Goal: Information Seeking & Learning: Find specific page/section

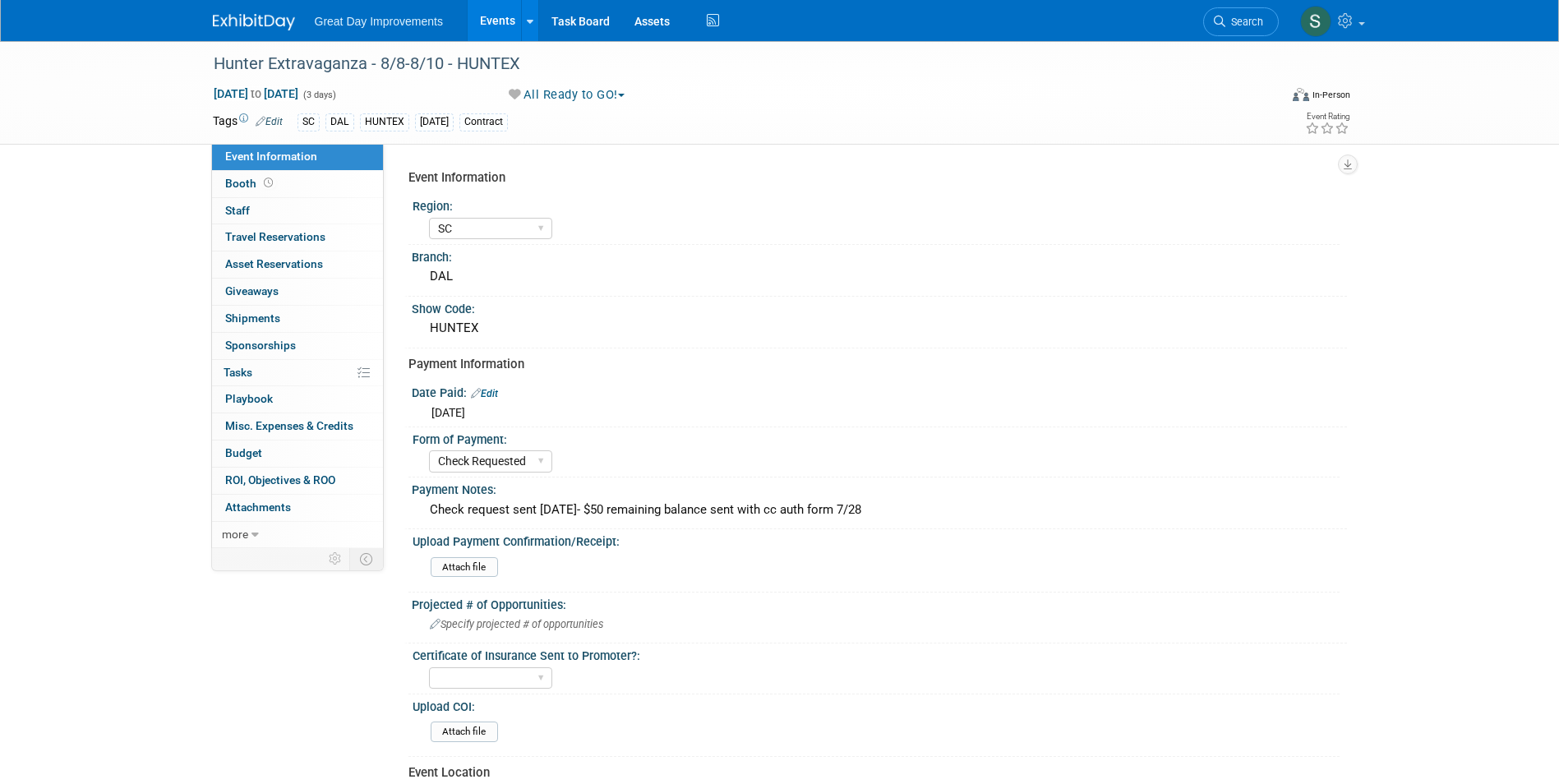
select select "SC"
select select "Check Requested"
click at [1251, 13] on link "Search" at bounding box center [1240, 22] width 75 height 29
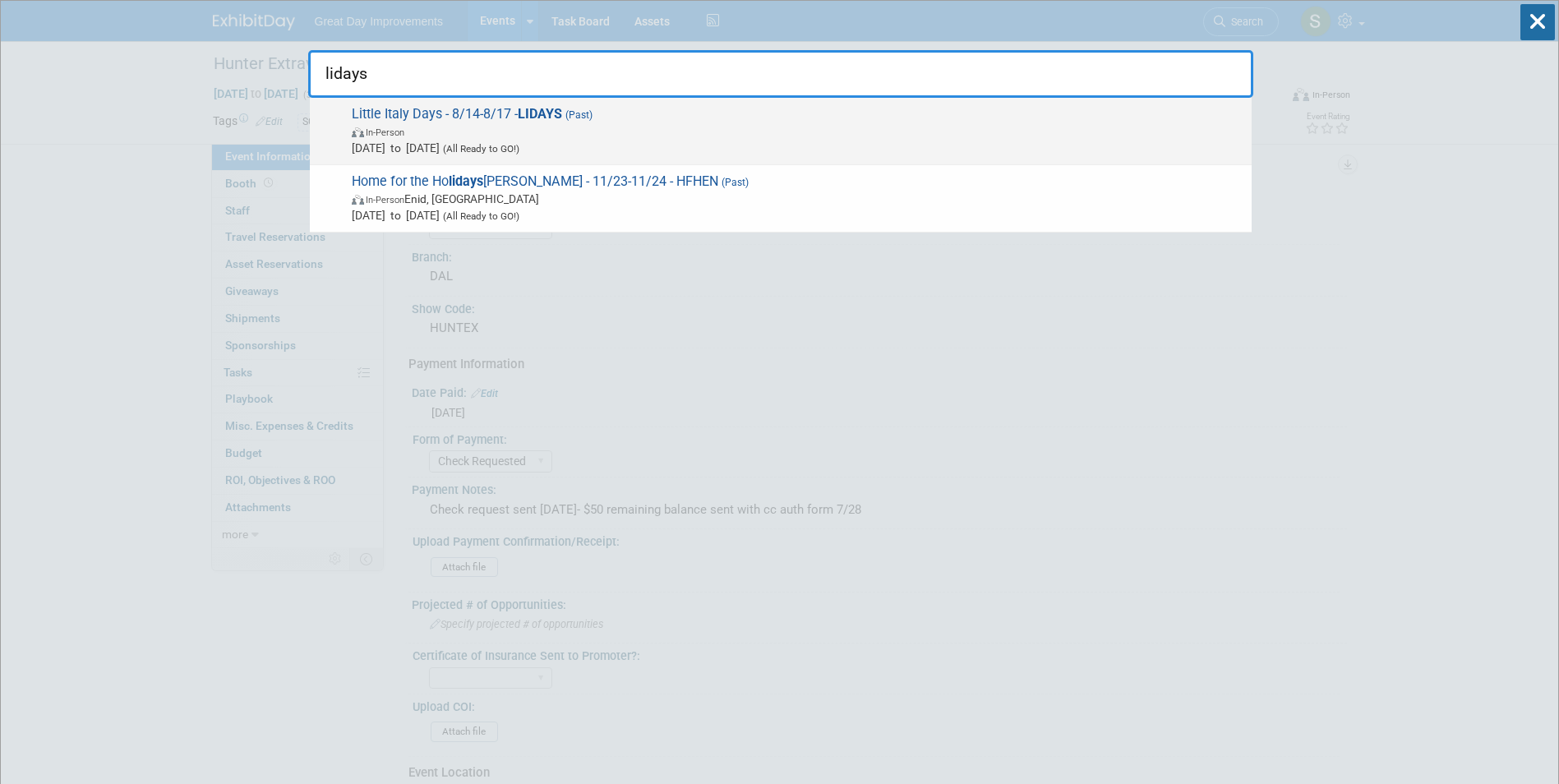
type input "lidays"
click at [476, 142] on span "[DATE] to [DATE] (All Ready to GO!)" at bounding box center [798, 148] width 891 height 16
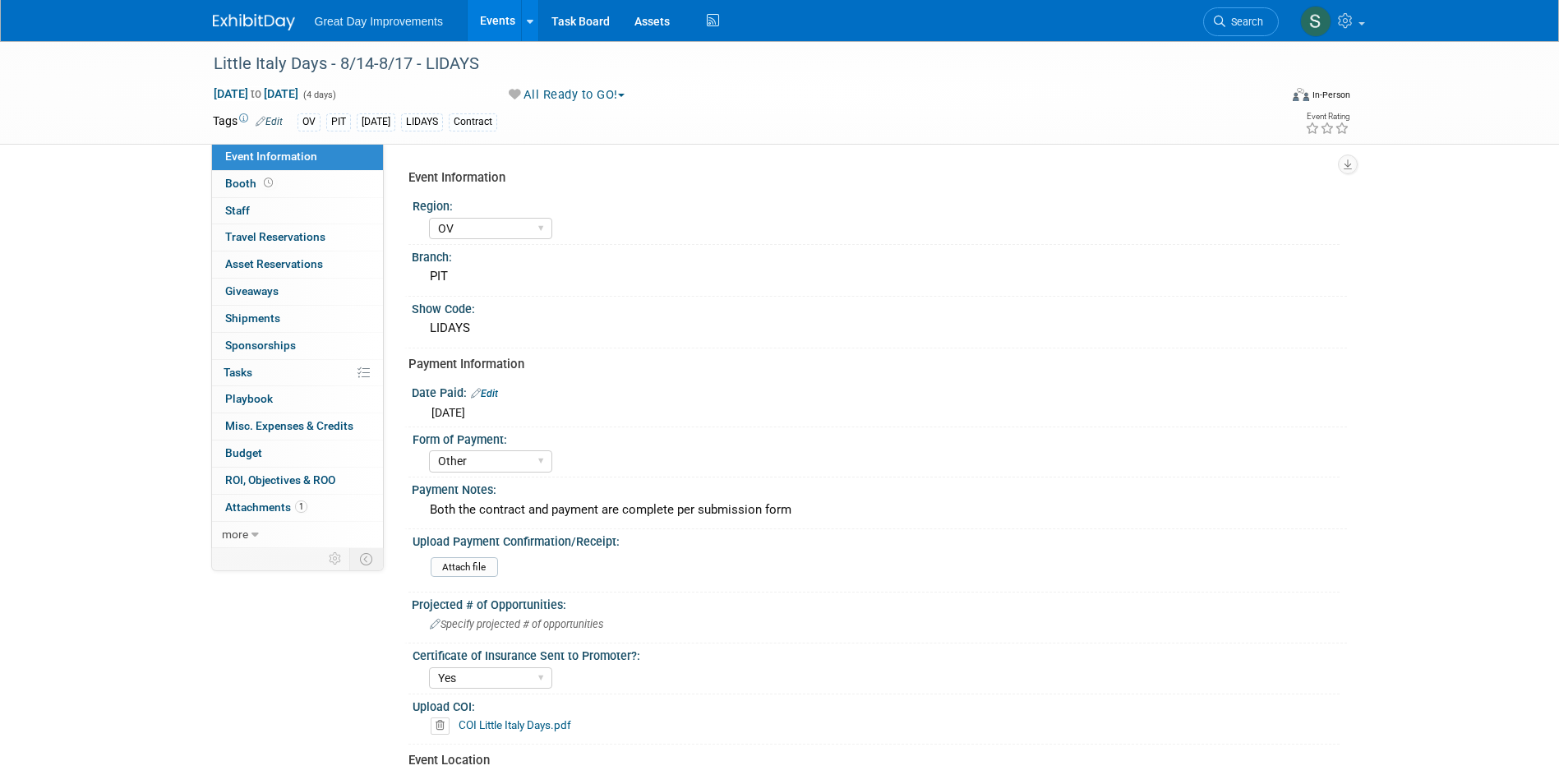
select select "OV"
select select "Other"
select select "Yes"
click at [1234, 11] on link "Search" at bounding box center [1240, 22] width 75 height 29
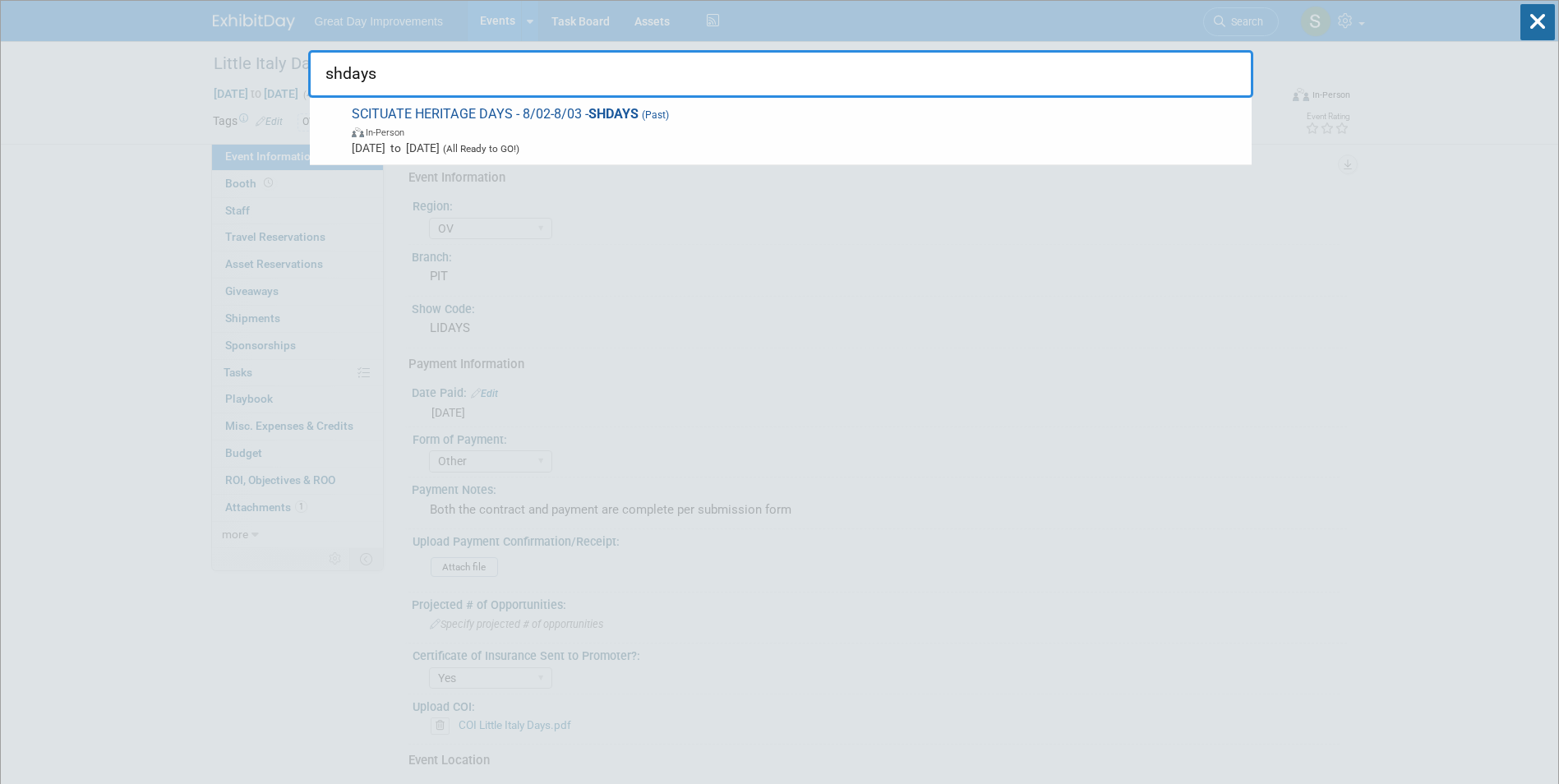
type input "shdays"
click at [608, 129] on span "In-Person" at bounding box center [798, 132] width 891 height 16
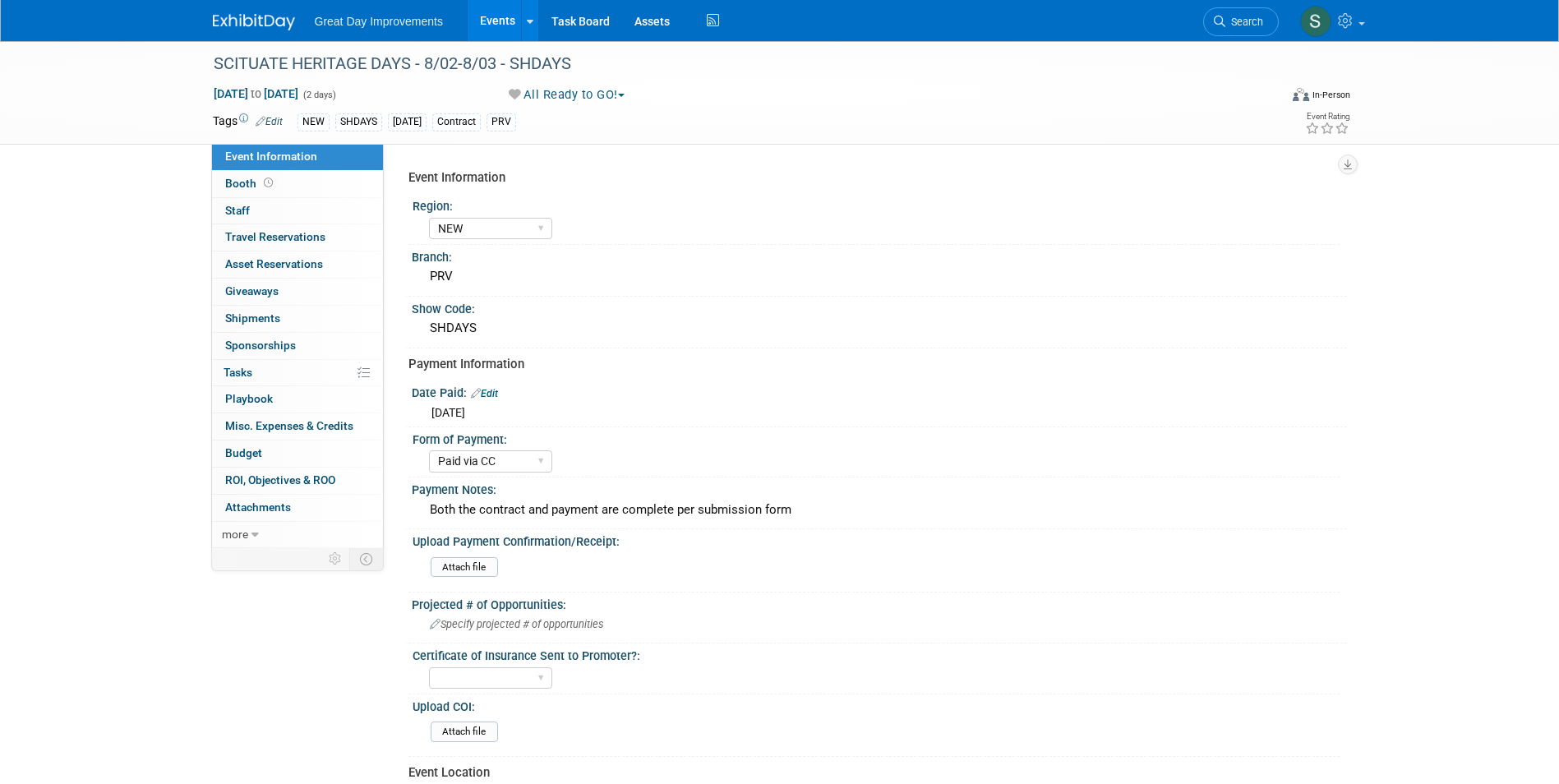
select select "NEW"
select select "Paid via CC"
click at [1247, 17] on span "Search" at bounding box center [1244, 22] width 38 height 13
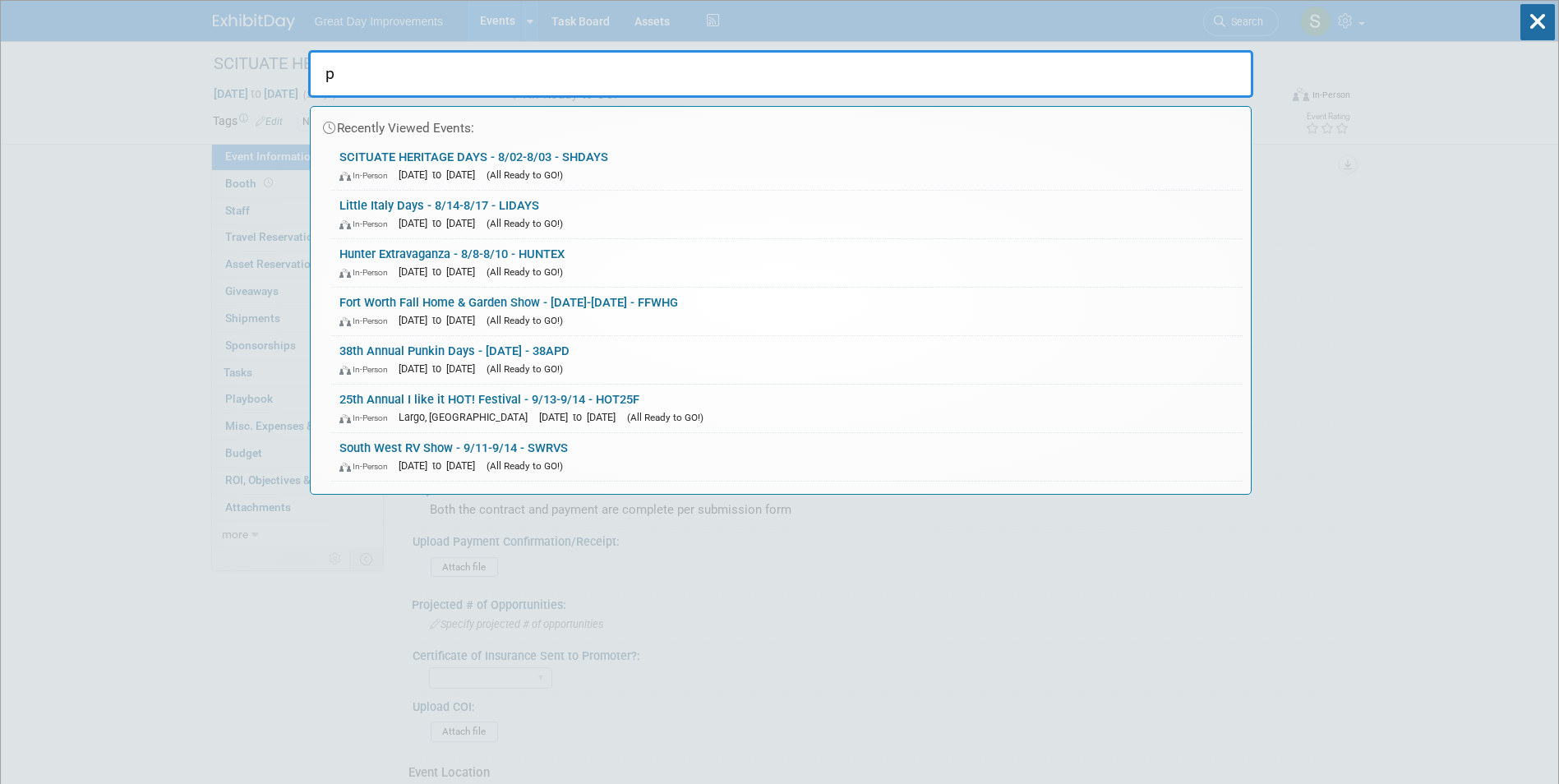
type input "p"
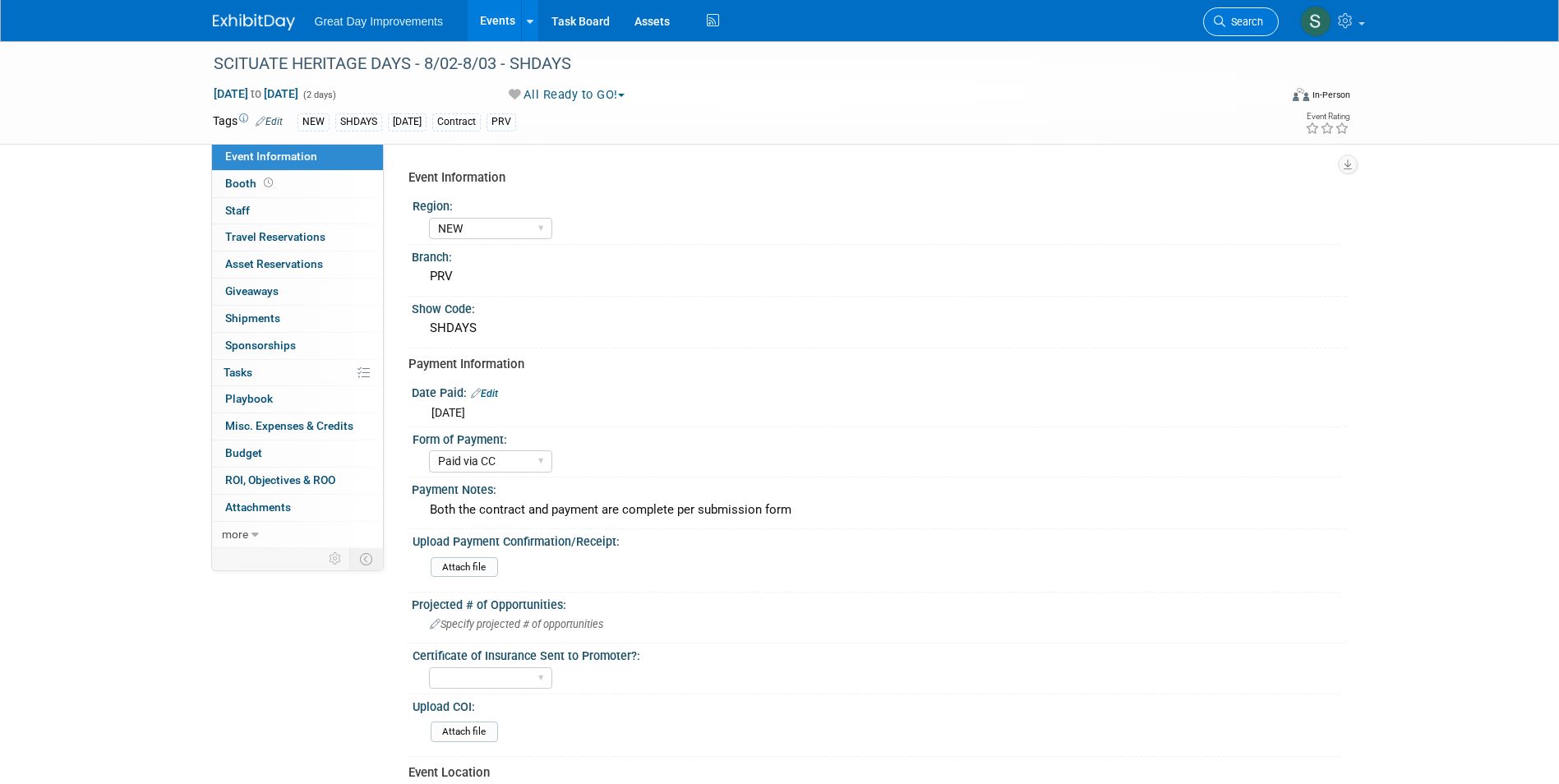
drag, startPoint x: 1241, startPoint y: 5, endPoint x: 1219, endPoint y: 30, distance: 33.3
click at [1113, 51] on div "SCITUATE HERITAGE DAYS - 8/02-8/03 - SHDAYS" at bounding box center [730, 64] width 1046 height 30
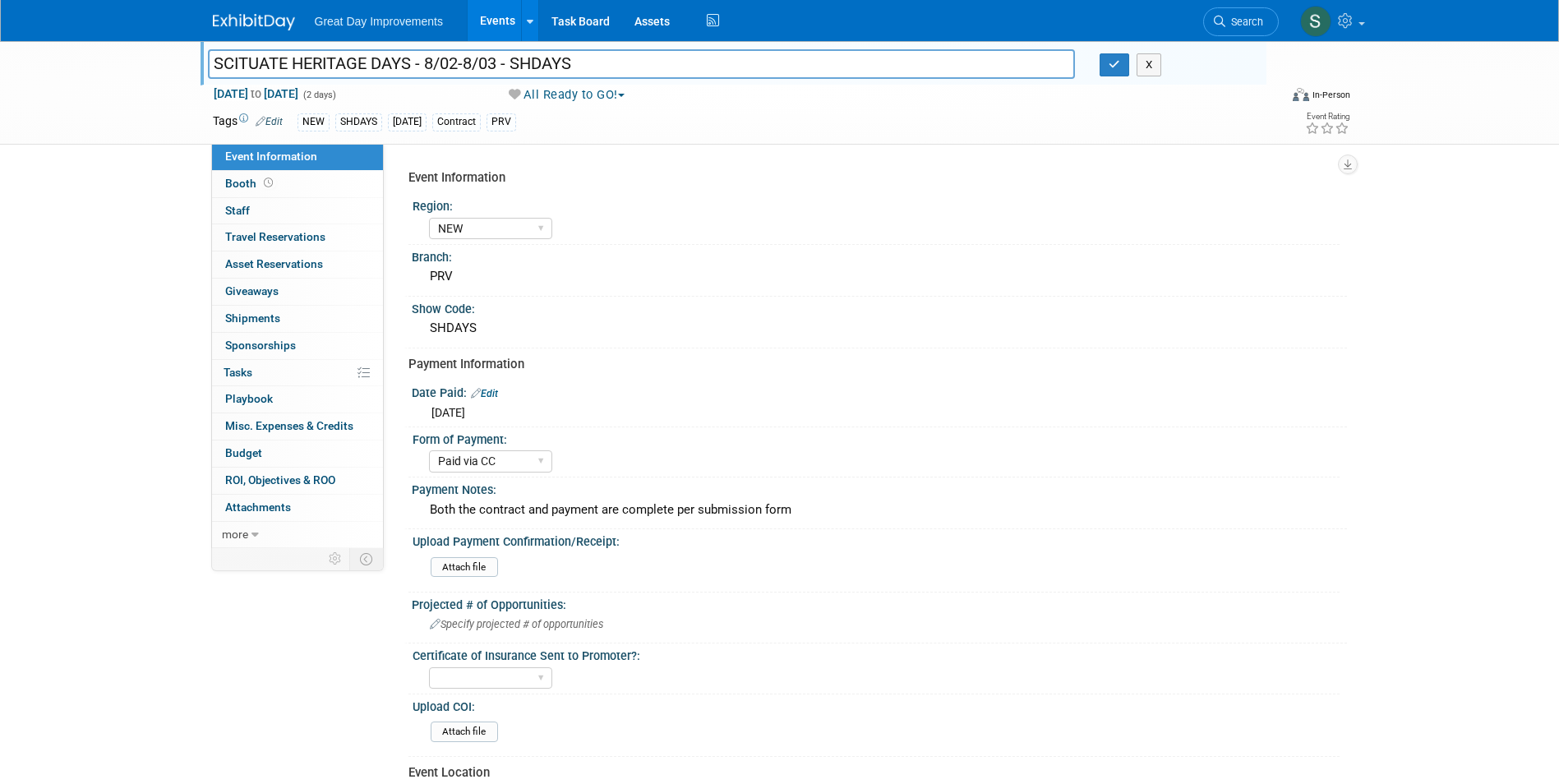
click at [1281, 18] on ul "Search" at bounding box center [1247, 20] width 88 height 40
click at [1252, 17] on span "Search" at bounding box center [1244, 22] width 38 height 13
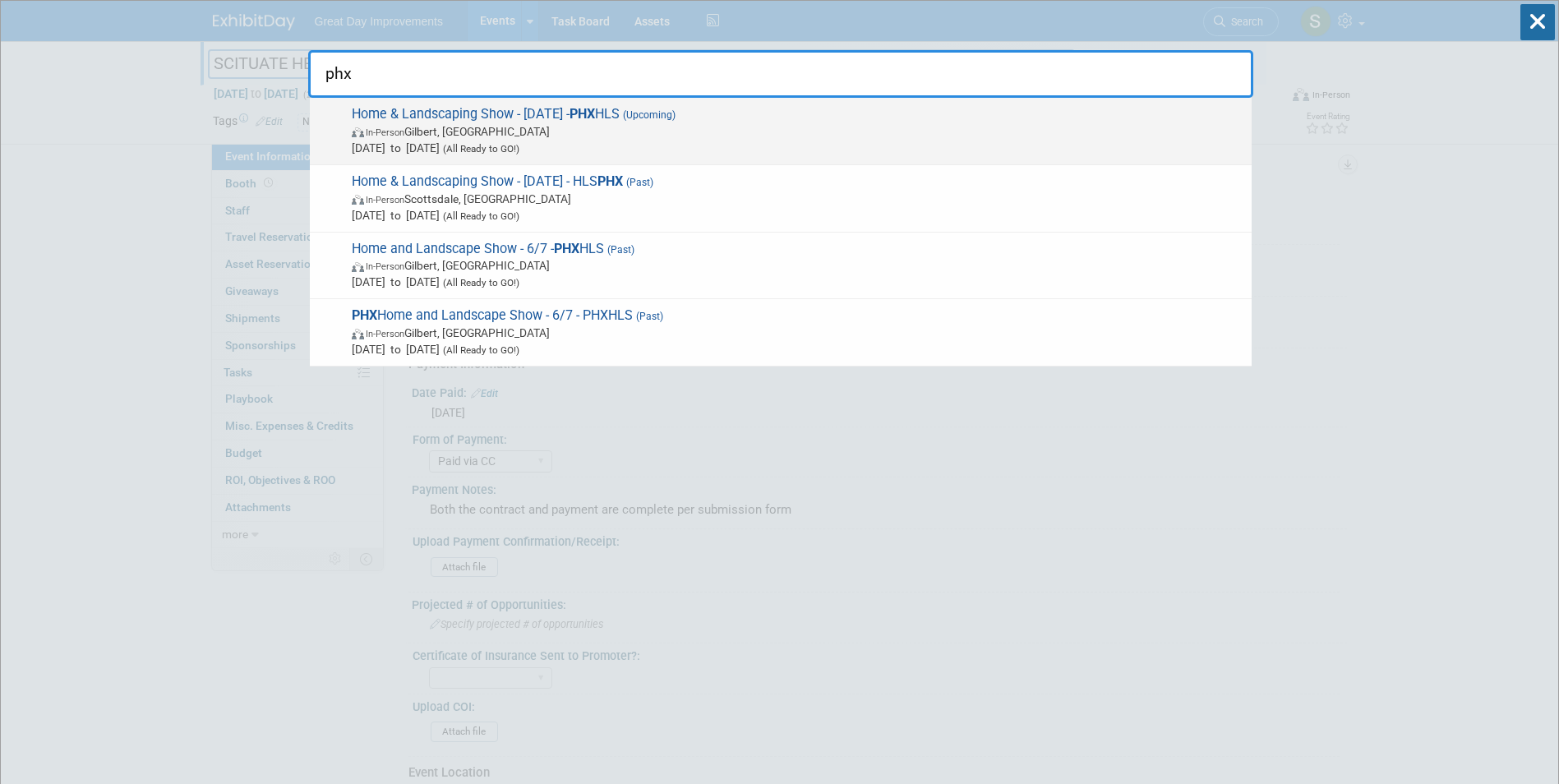
type input "phx"
click at [893, 108] on span "Home & Landscaping Show - 9/6/25 - PHX HLS (Upcoming) In-Person Gilbert, AZ Sep…" at bounding box center [795, 131] width 897 height 50
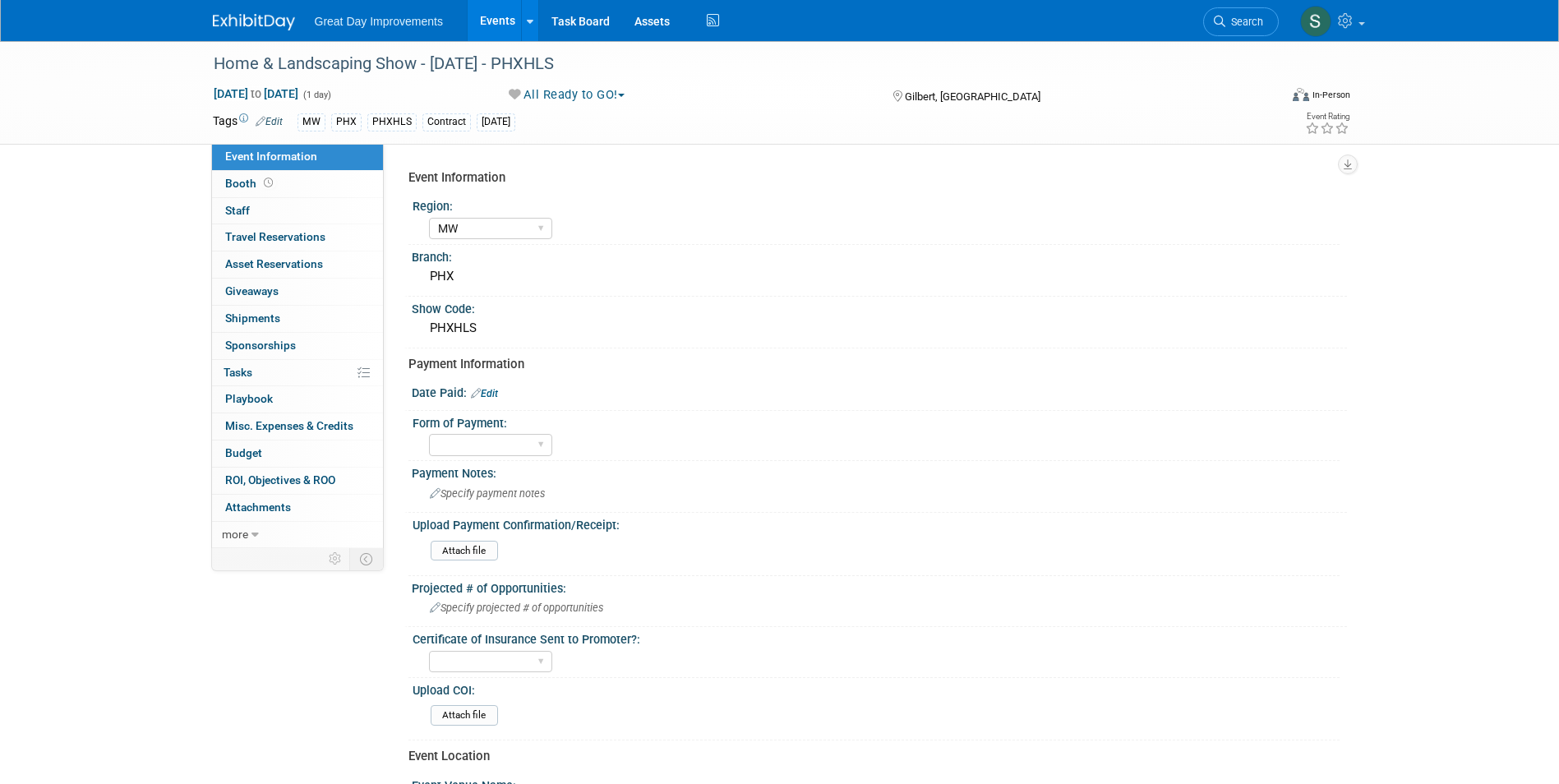
select select "MW"
click at [1230, 23] on span "Search" at bounding box center [1244, 22] width 38 height 13
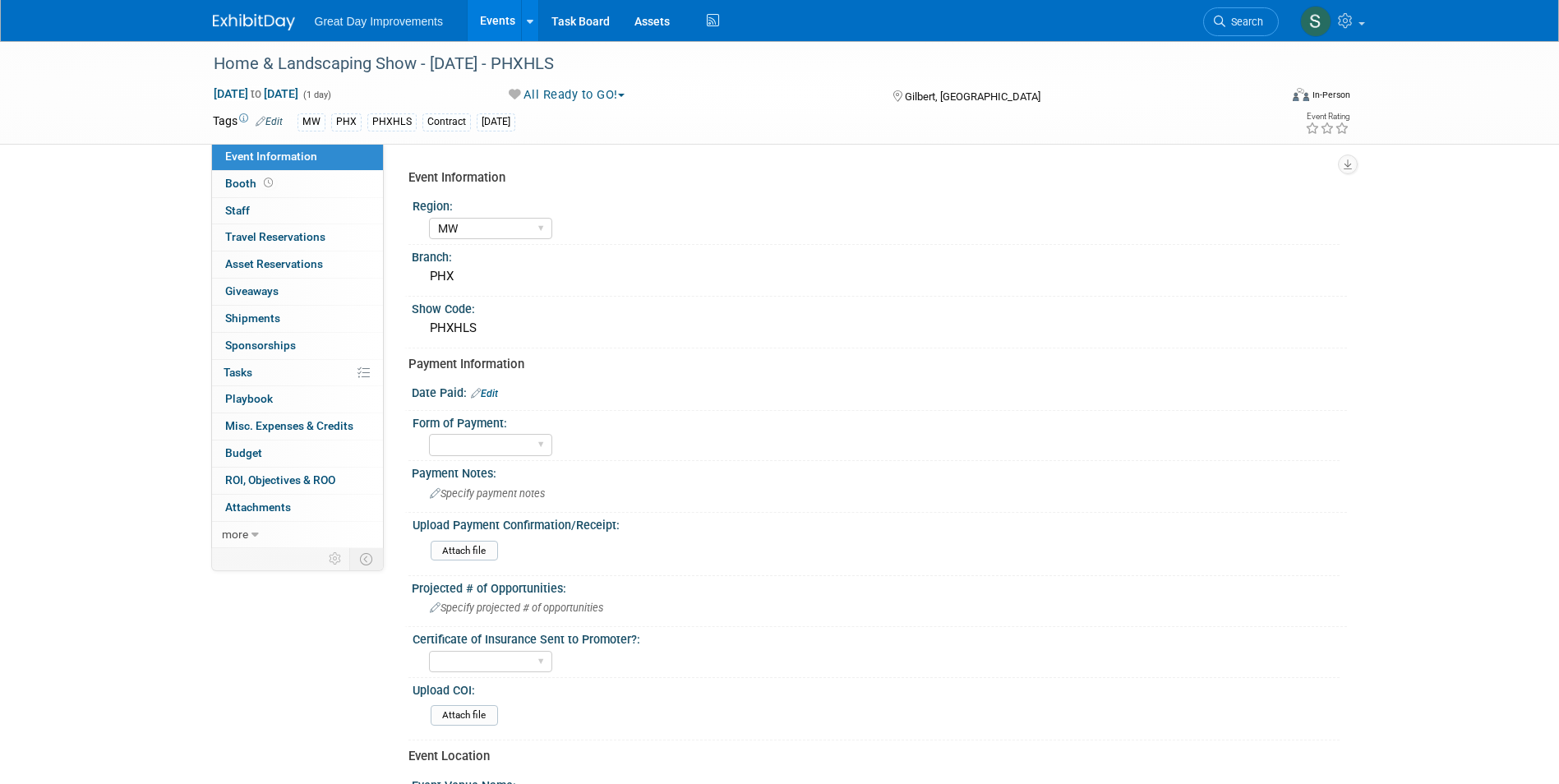
click at [344, 125] on div "PHX" at bounding box center [347, 122] width 31 height 17
click at [342, 120] on div "PHX" at bounding box center [347, 122] width 31 height 17
click at [345, 126] on div "PHX" at bounding box center [347, 122] width 31 height 17
drag, startPoint x: 343, startPoint y: 125, endPoint x: 301, endPoint y: 86, distance: 57.3
click at [341, 123] on div "PHX" at bounding box center [347, 122] width 31 height 17
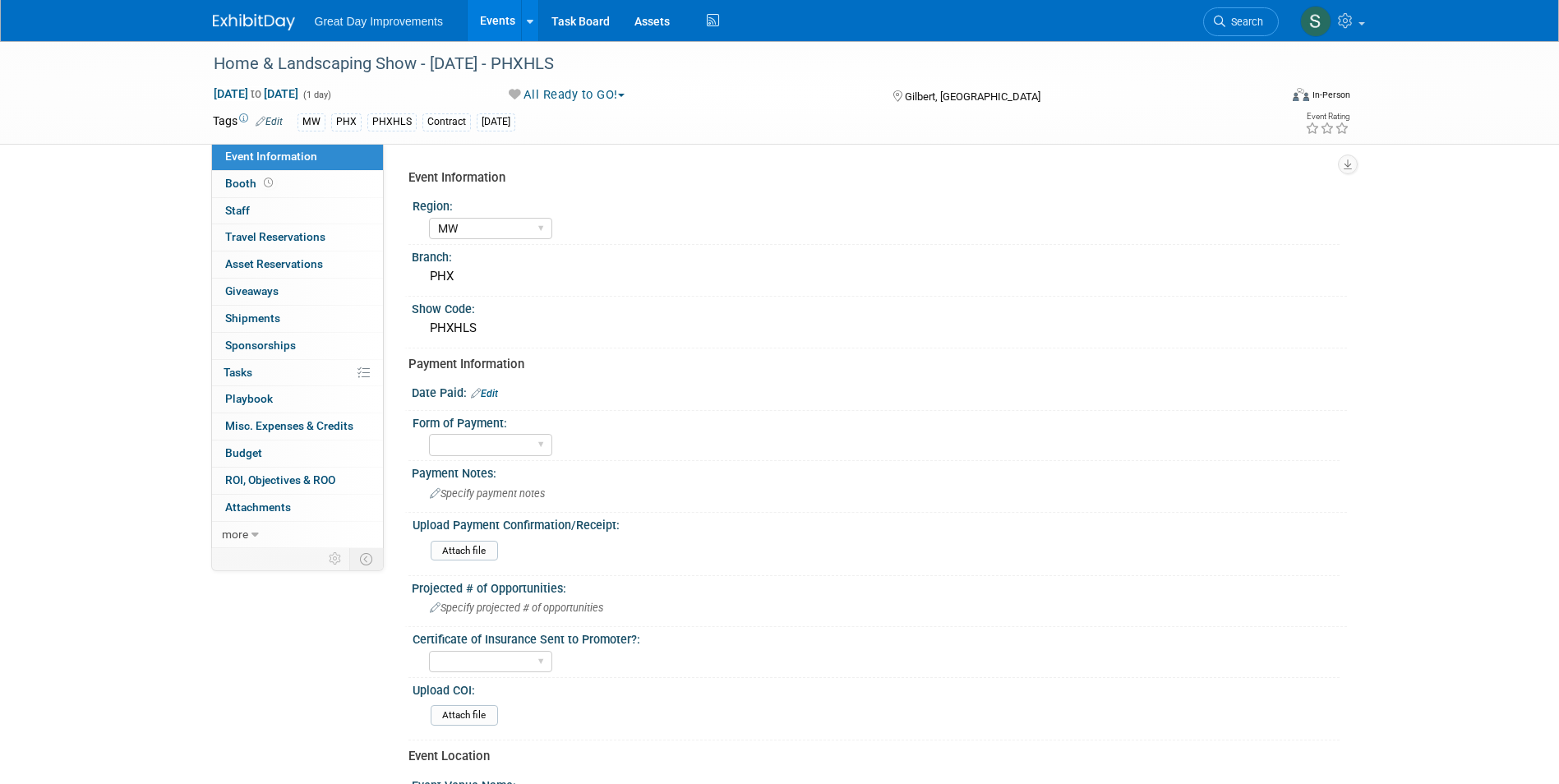
click at [244, 20] on img at bounding box center [254, 22] width 83 height 16
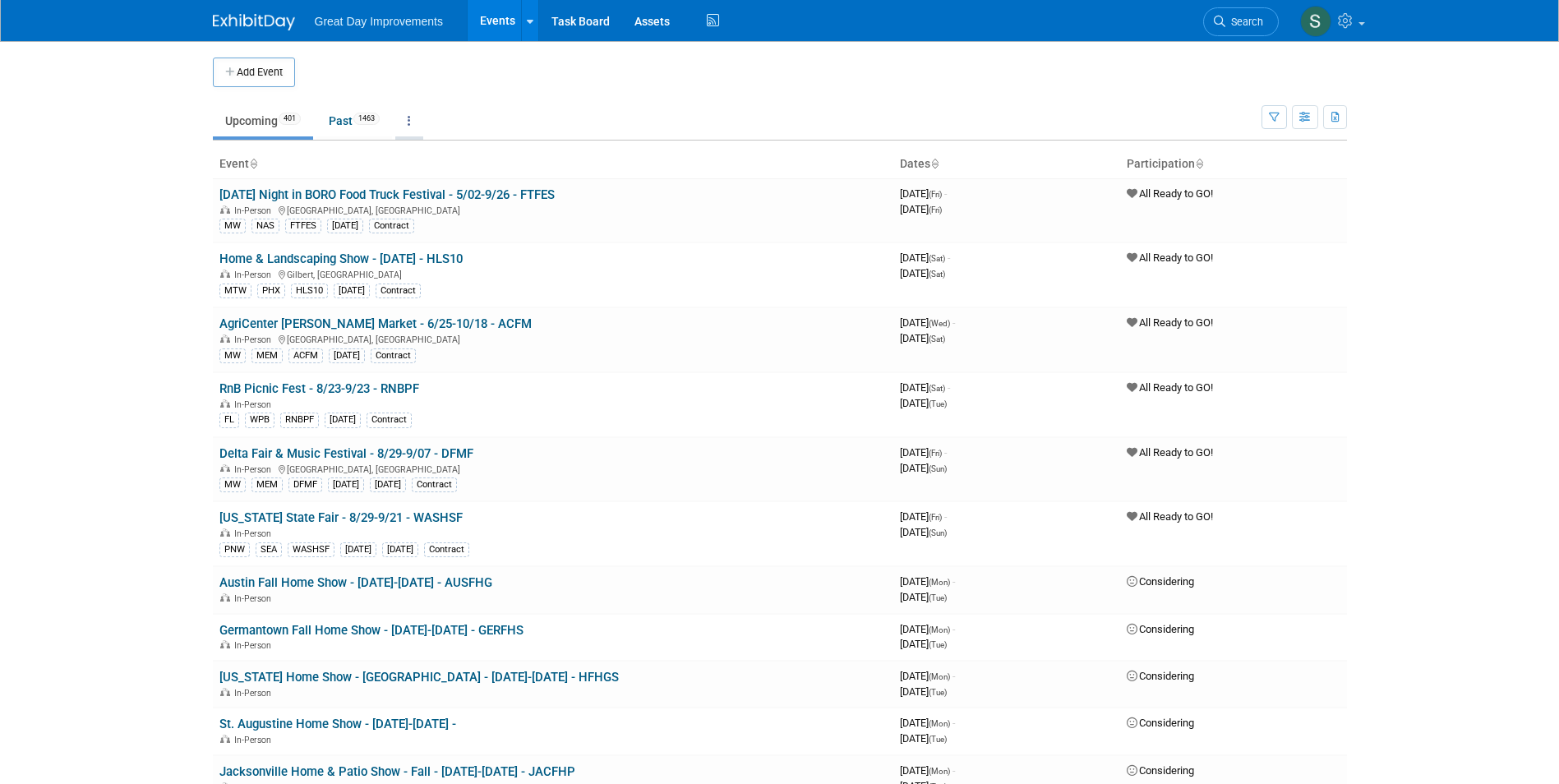
click at [411, 127] on link at bounding box center [409, 121] width 28 height 31
click at [1270, 117] on icon "button" at bounding box center [1274, 118] width 11 height 11
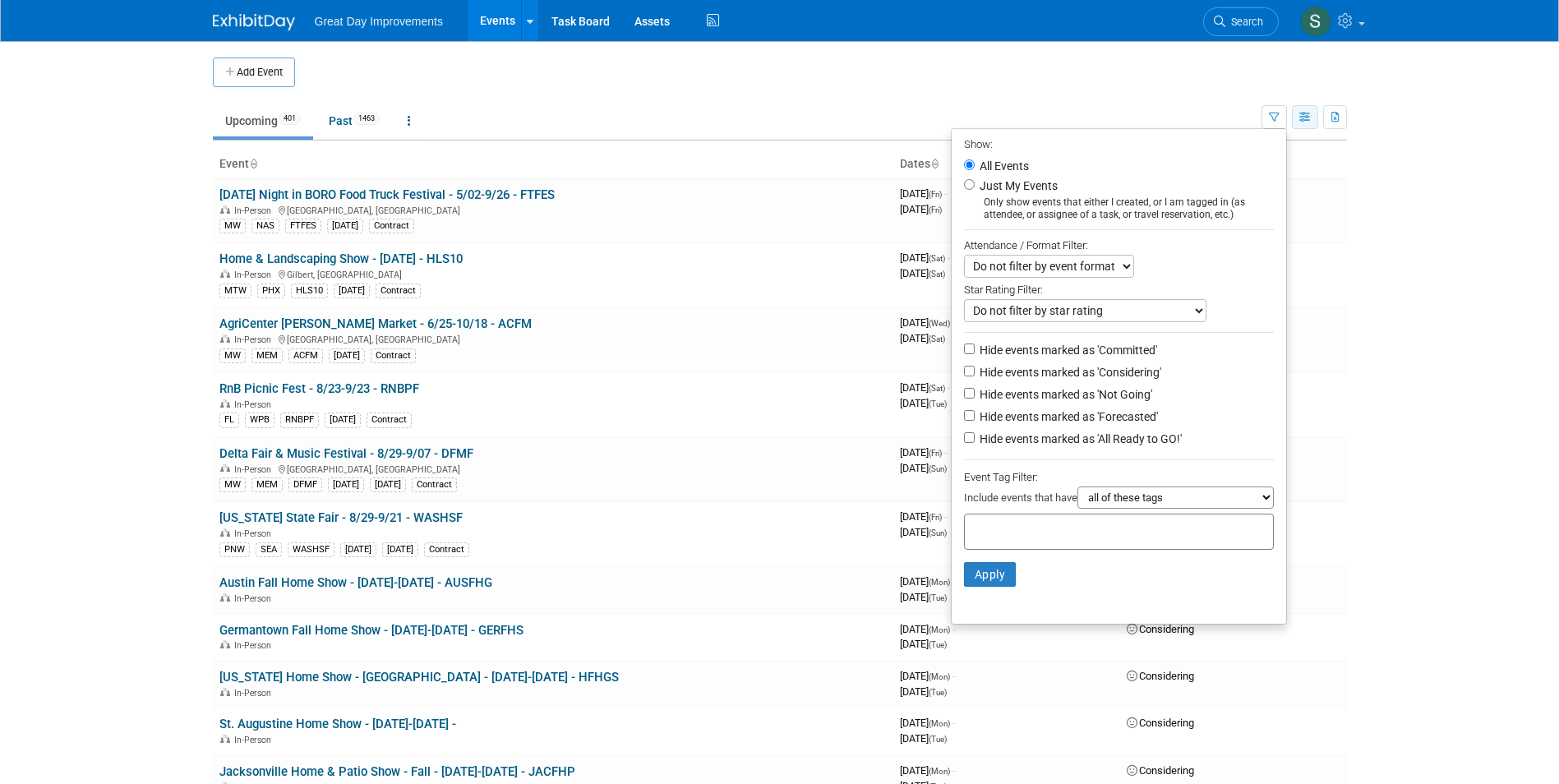
click at [1309, 109] on button "button" at bounding box center [1304, 117] width 26 height 24
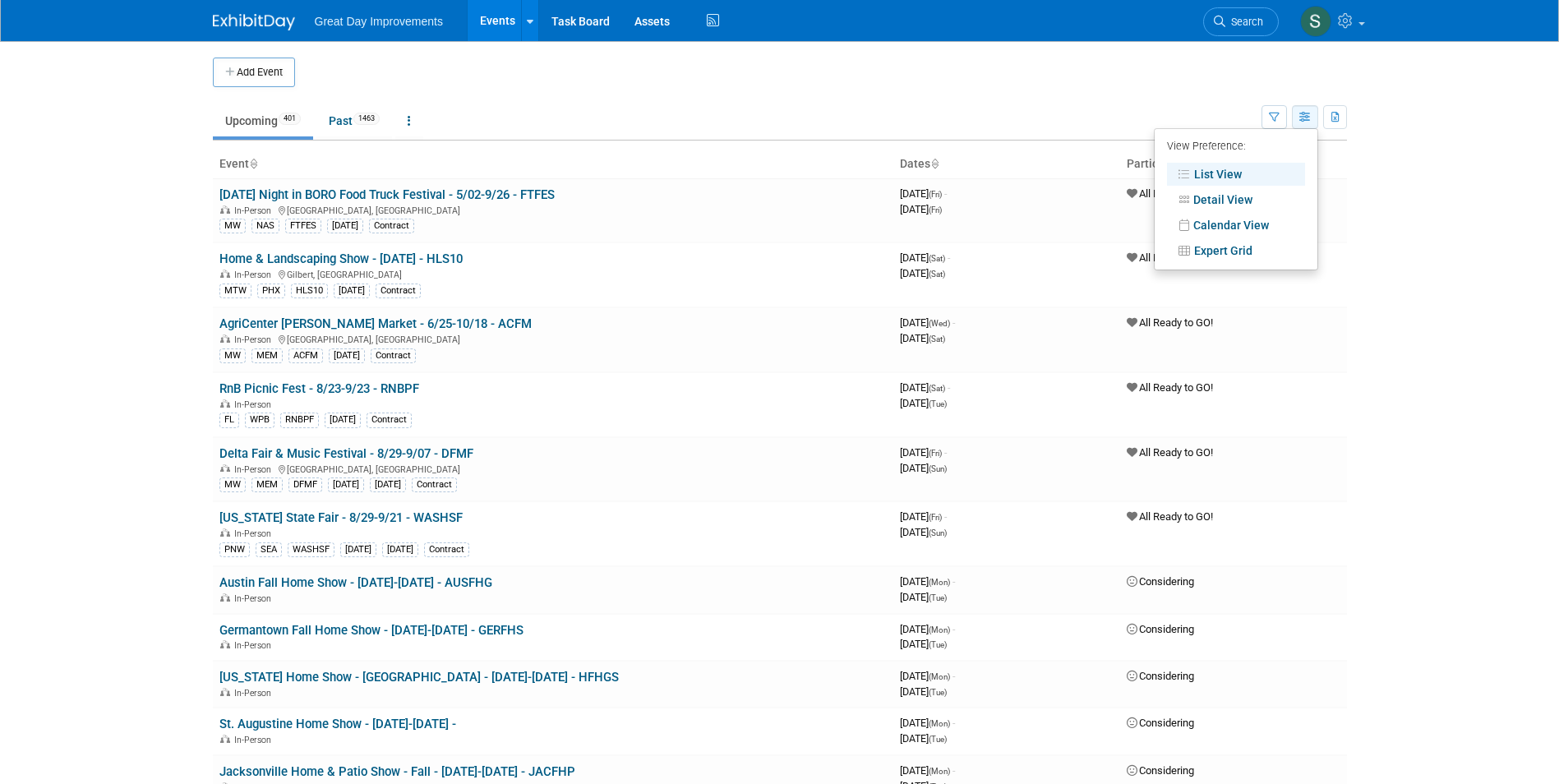
click at [1309, 109] on button "button" at bounding box center [1304, 117] width 26 height 24
click at [1328, 119] on button "button" at bounding box center [1335, 117] width 24 height 24
click at [983, 74] on td at bounding box center [793, 72] width 996 height 30
click at [1260, 22] on span "Search" at bounding box center [1244, 22] width 38 height 13
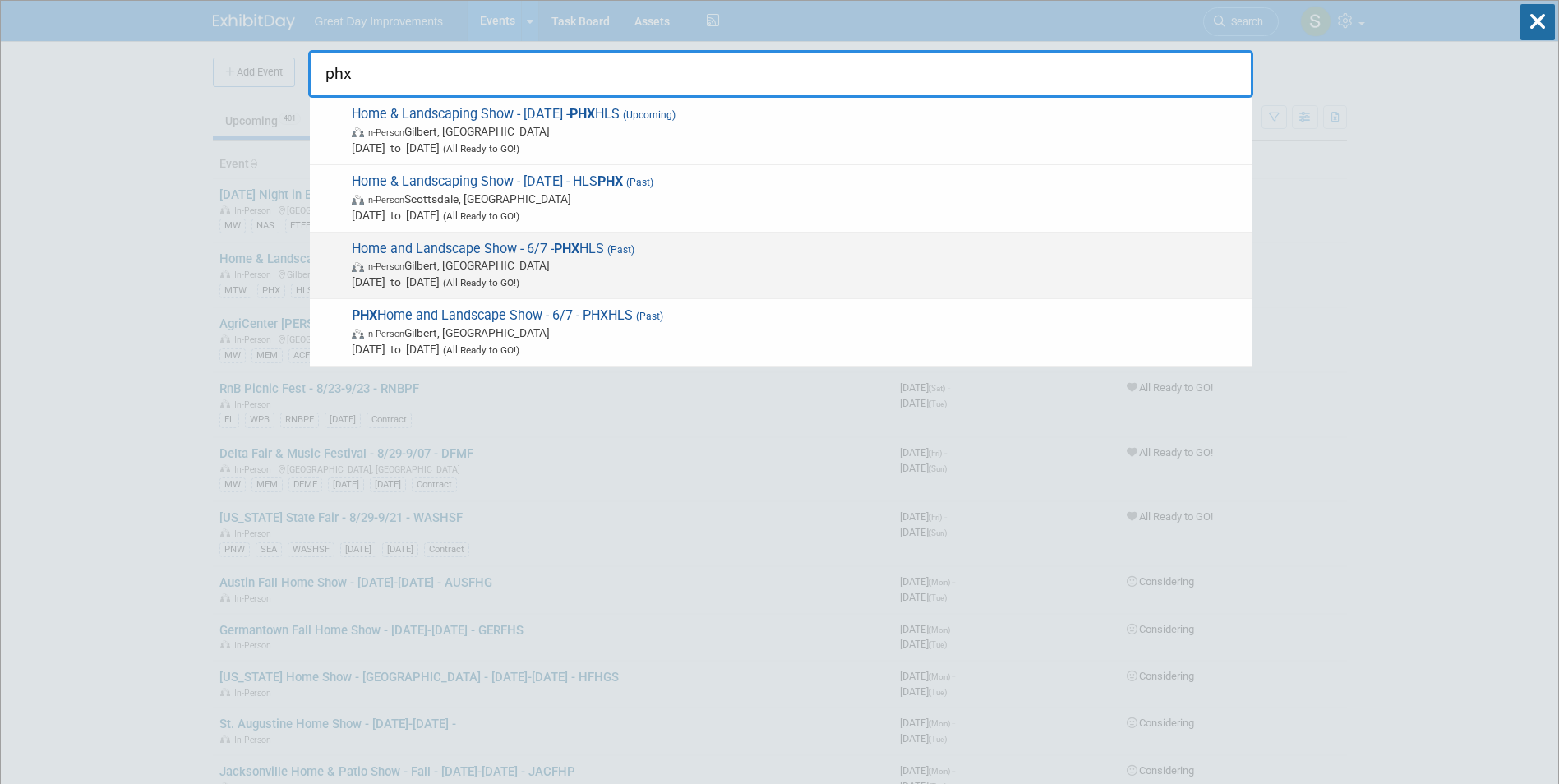
type input "phx"
click at [601, 240] on span "Home and Landscape Show - 6/7 - PHX HLS (Past) In-Person [PERSON_NAME], [GEOGRA…" at bounding box center [795, 265] width 897 height 50
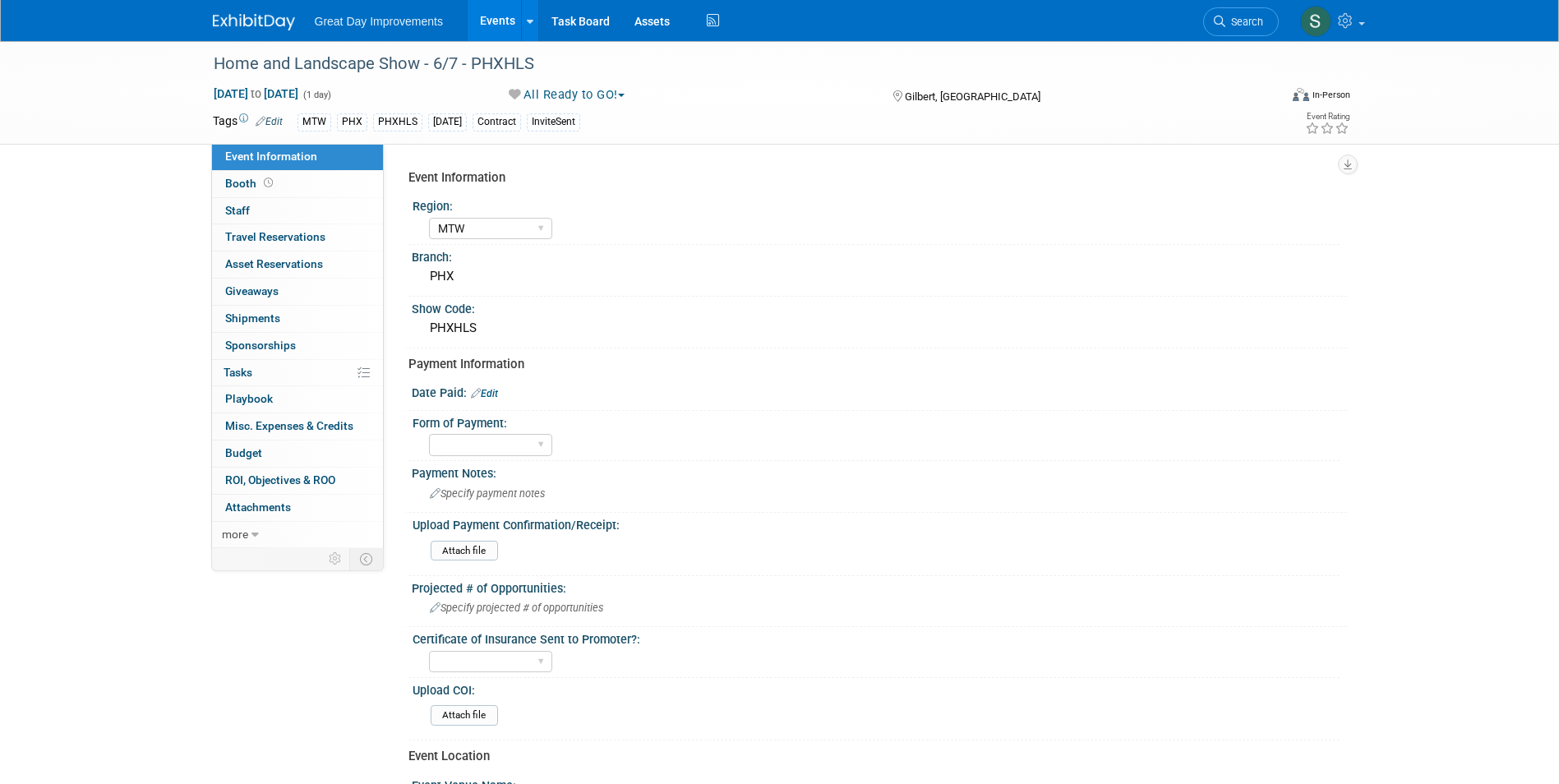
select select "MTW"
click at [1230, 24] on span "Search" at bounding box center [1244, 22] width 38 height 13
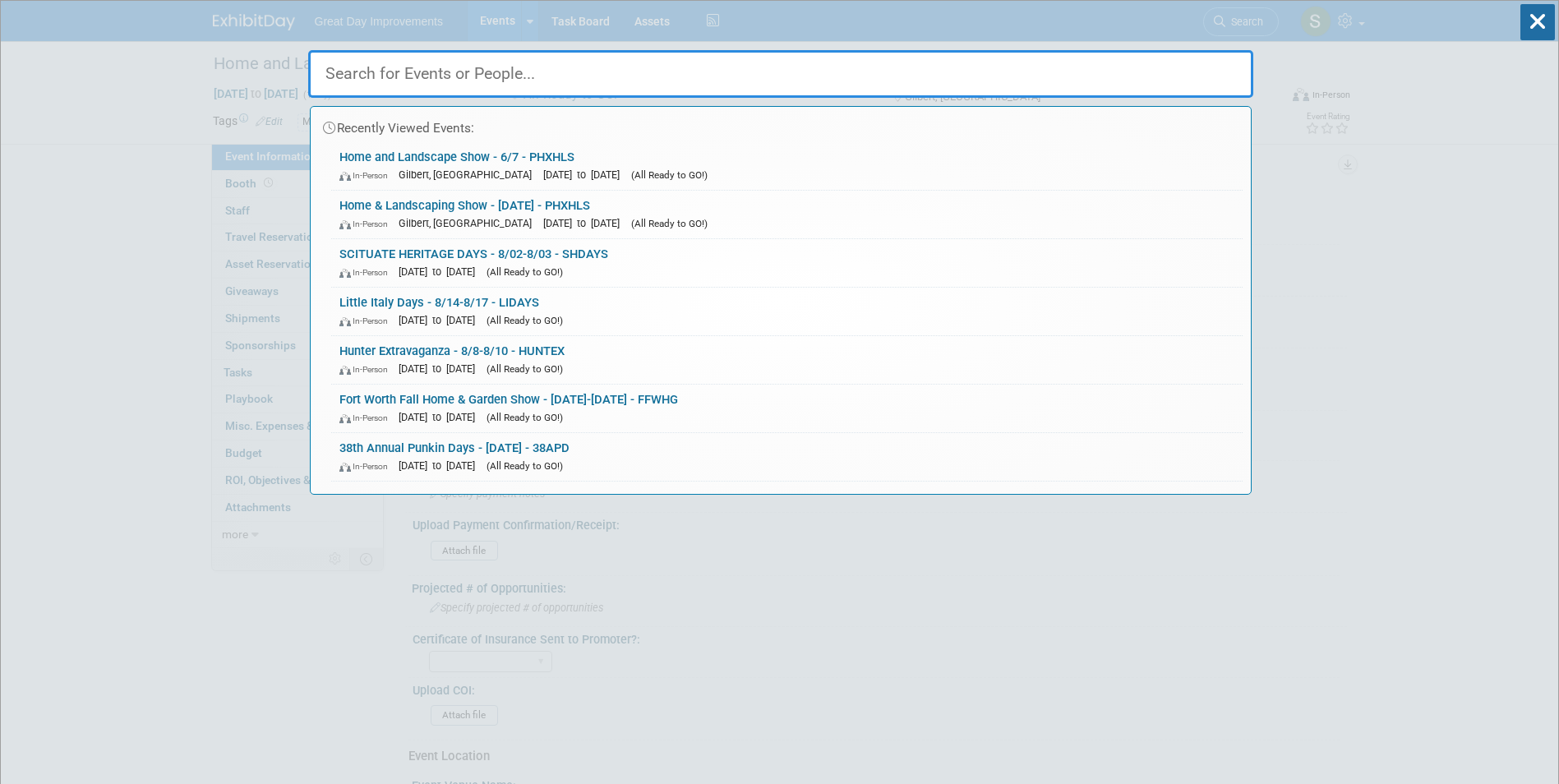
click at [0, 202] on html "Great Day Improvements Events Add Event Bulk Upload Events Shareable Event Boar…" at bounding box center [780, 392] width 1559 height 784
click at [396, 65] on input "text" at bounding box center [780, 74] width 945 height 48
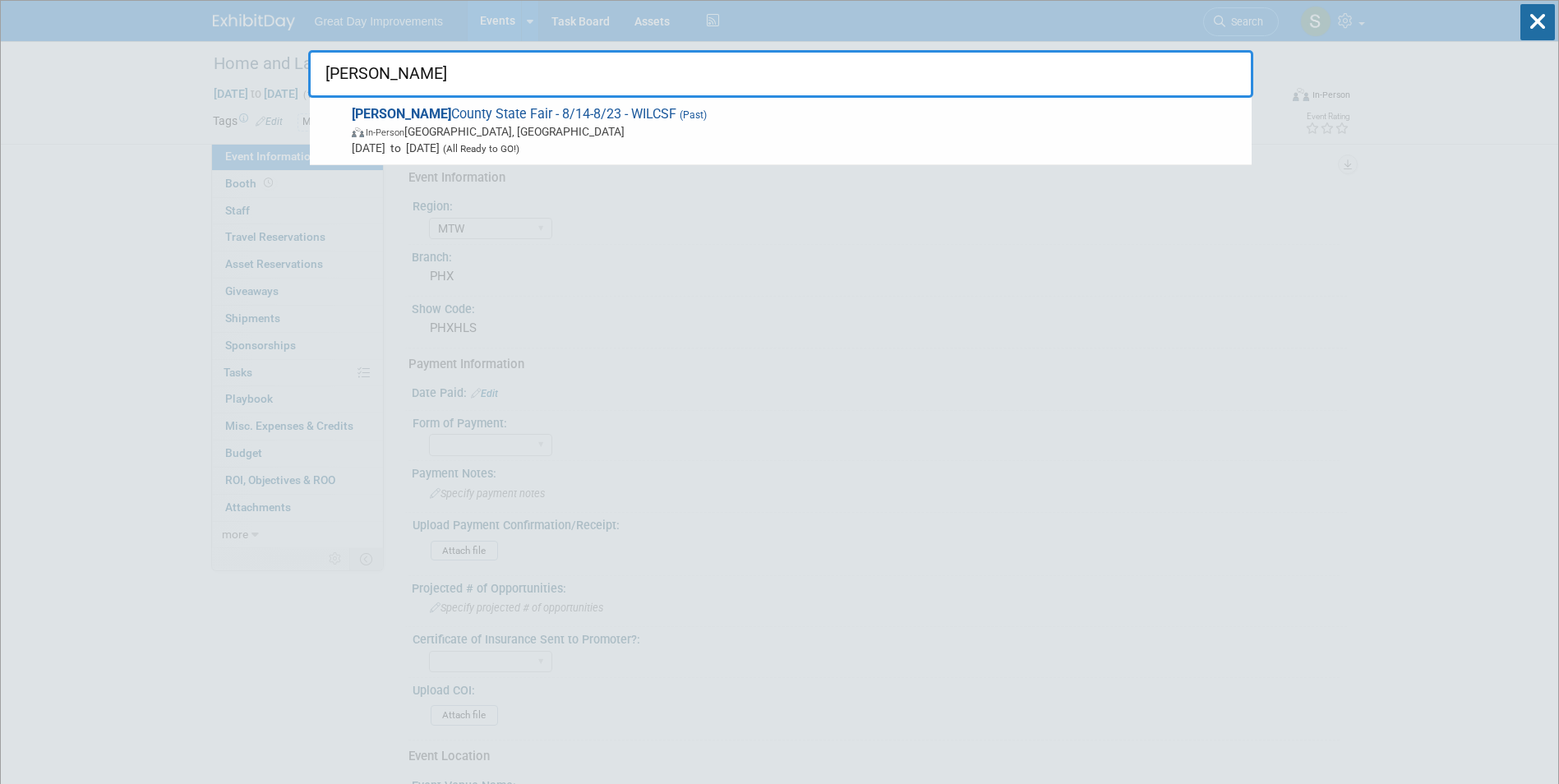
drag, startPoint x: 379, startPoint y: 80, endPoint x: 348, endPoint y: 79, distance: 31.0
click at [348, 79] on input "wilson" at bounding box center [780, 74] width 945 height 48
type input "willi"
